Goal: Task Accomplishment & Management: Complete application form

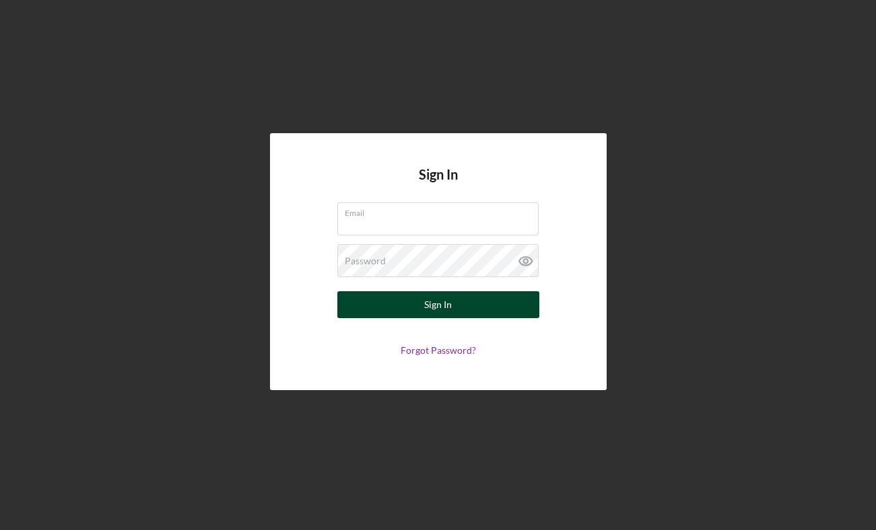
type input "[EMAIL_ADDRESS][DOMAIN_NAME]"
click at [424, 308] on div "Sign In" at bounding box center [438, 304] width 28 height 27
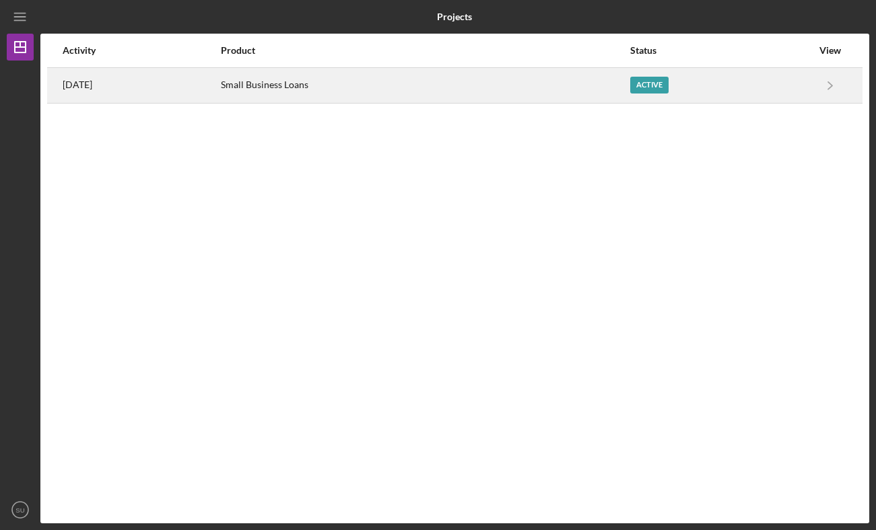
click at [501, 72] on div "Small Business Loans" at bounding box center [425, 86] width 408 height 34
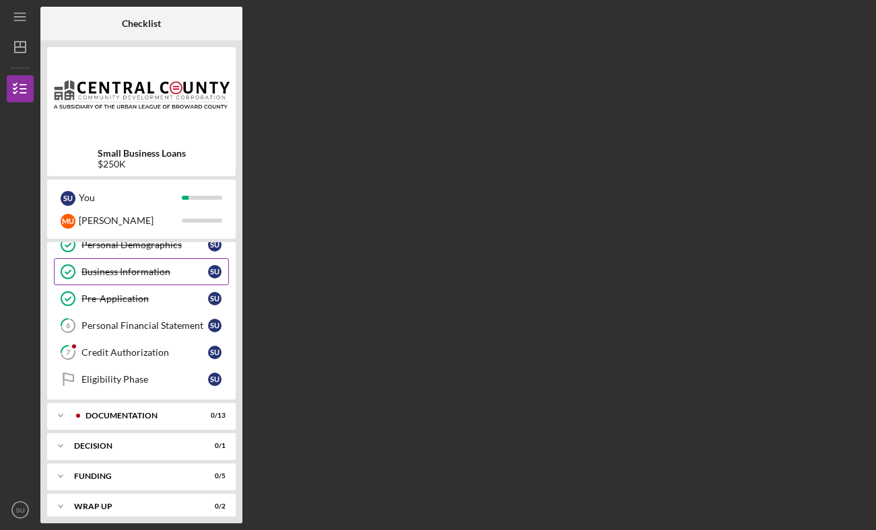
scroll to position [96, 0]
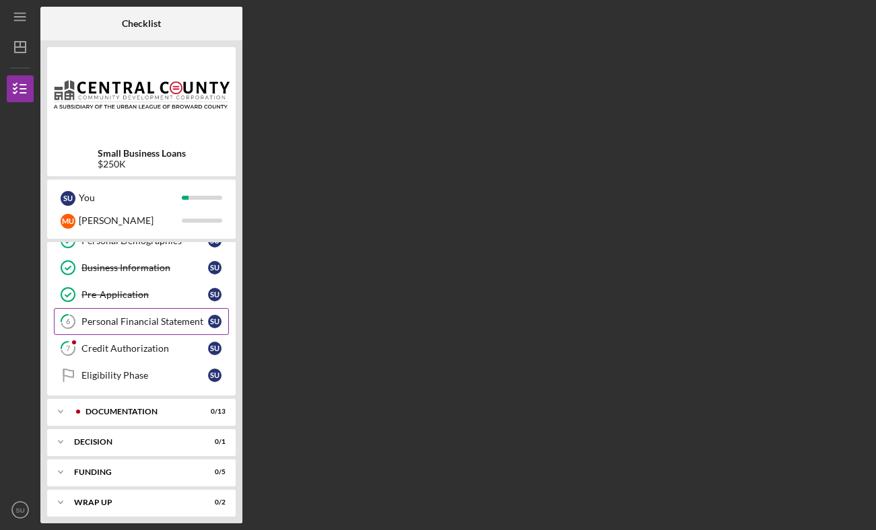
click at [150, 318] on div "Personal Financial Statement" at bounding box center [144, 321] width 127 height 11
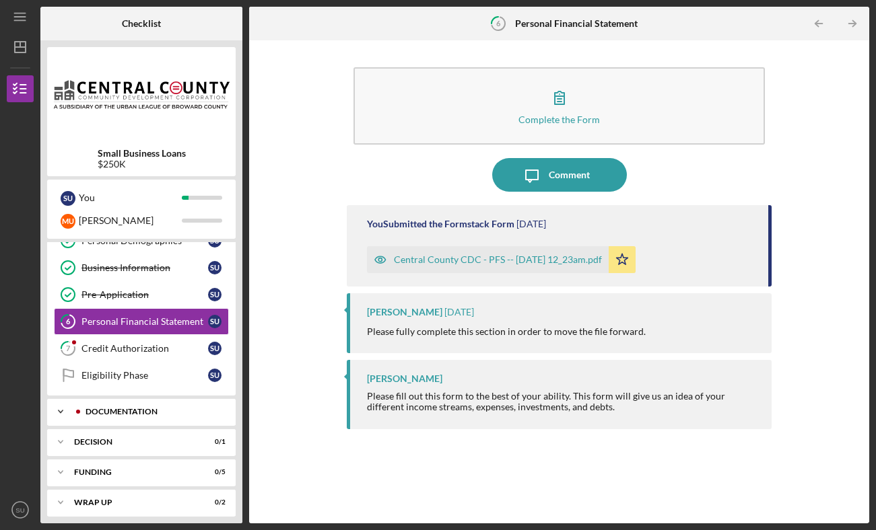
click at [143, 414] on div "Documentation" at bounding box center [151, 412] width 133 height 8
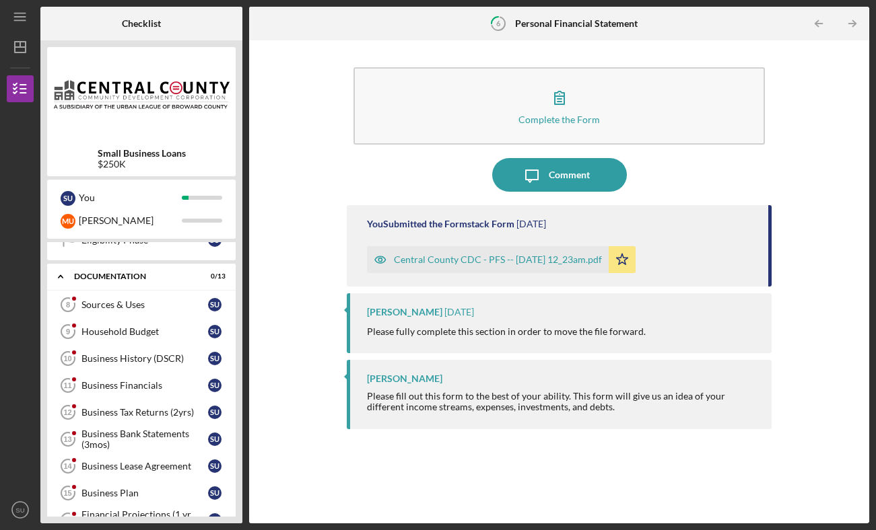
scroll to position [219, 0]
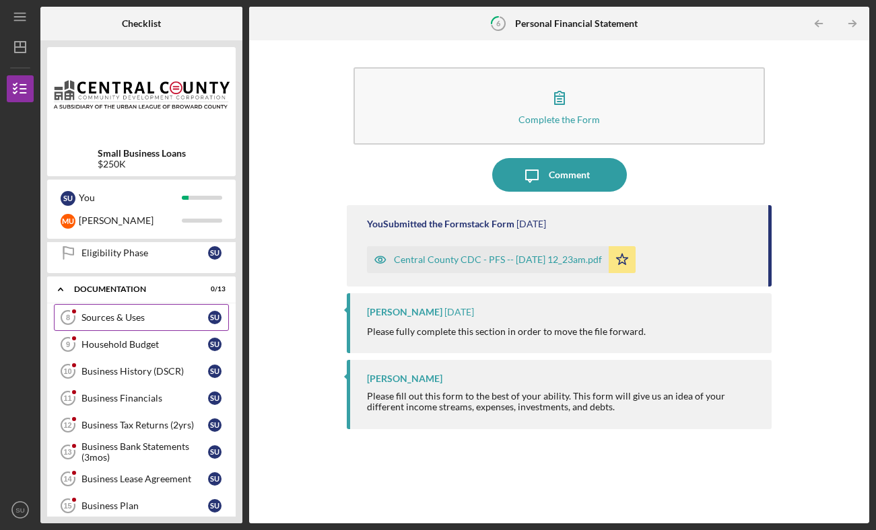
click at [134, 318] on div "Sources & Uses" at bounding box center [144, 317] width 127 height 11
